Goal: Information Seeking & Learning: Learn about a topic

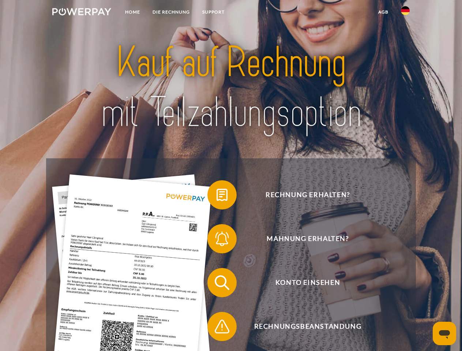
click at [82, 13] on img at bounding box center [81, 11] width 59 height 7
click at [405, 13] on img at bounding box center [405, 10] width 9 height 9
click at [383, 12] on link "agb" at bounding box center [383, 11] width 23 height 13
click at [216, 196] on span at bounding box center [211, 195] width 37 height 37
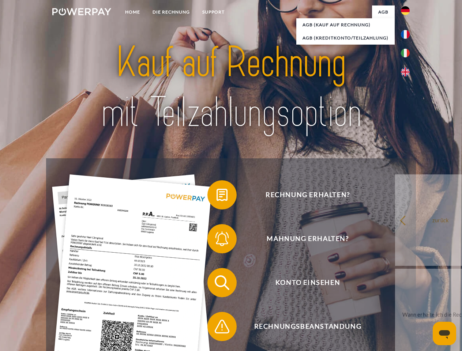
click at [216, 240] on div "Rechnung erhalten? Mahnung erhalten? Konto einsehen" at bounding box center [230, 304] width 369 height 293
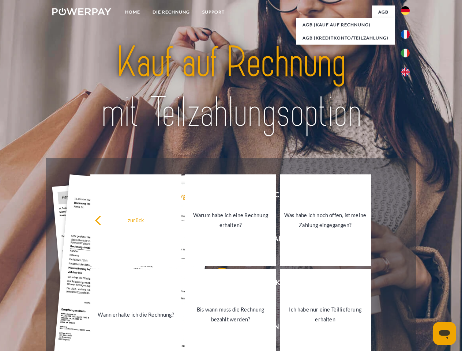
click at [216, 284] on link "Bis wann muss die Rechnung bezahlt werden?" at bounding box center [230, 314] width 91 height 91
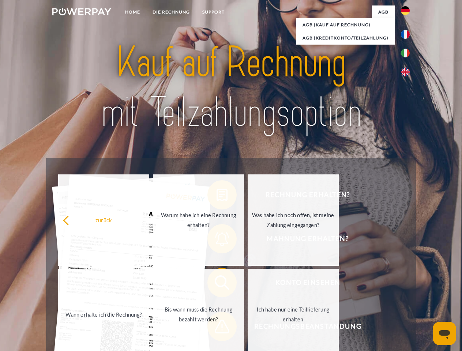
click at [216, 328] on span at bounding box center [211, 326] width 37 height 37
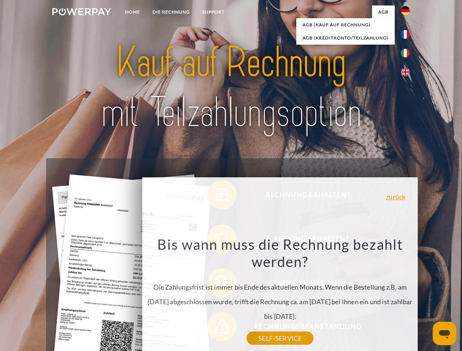
click at [444, 333] on icon "Messaging-Fenster öffnen" at bounding box center [444, 334] width 11 height 9
